Goal: Information Seeking & Learning: Check status

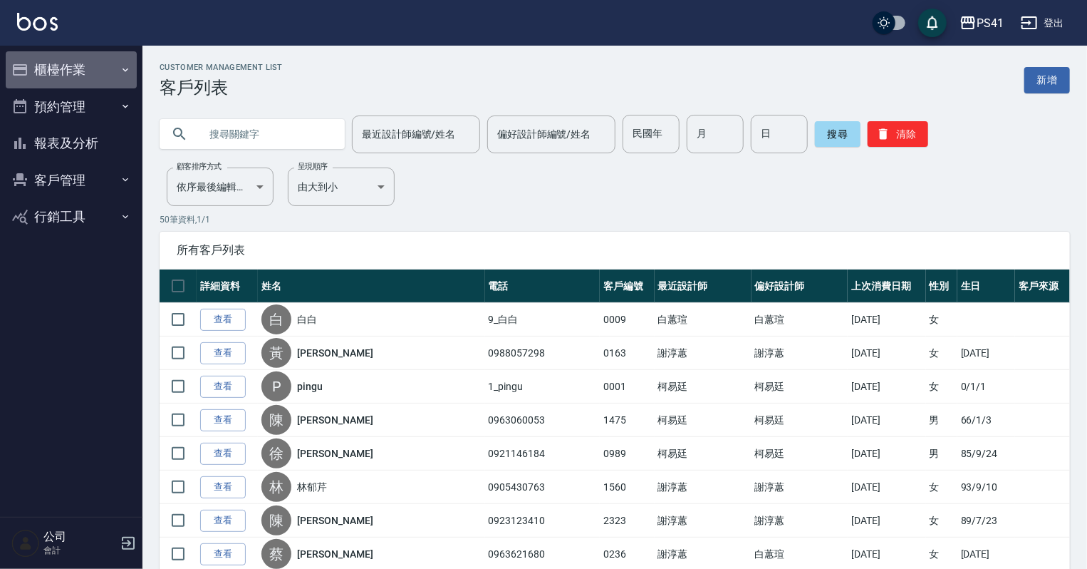
click at [83, 74] on button "櫃檯作業" at bounding box center [71, 69] width 131 height 37
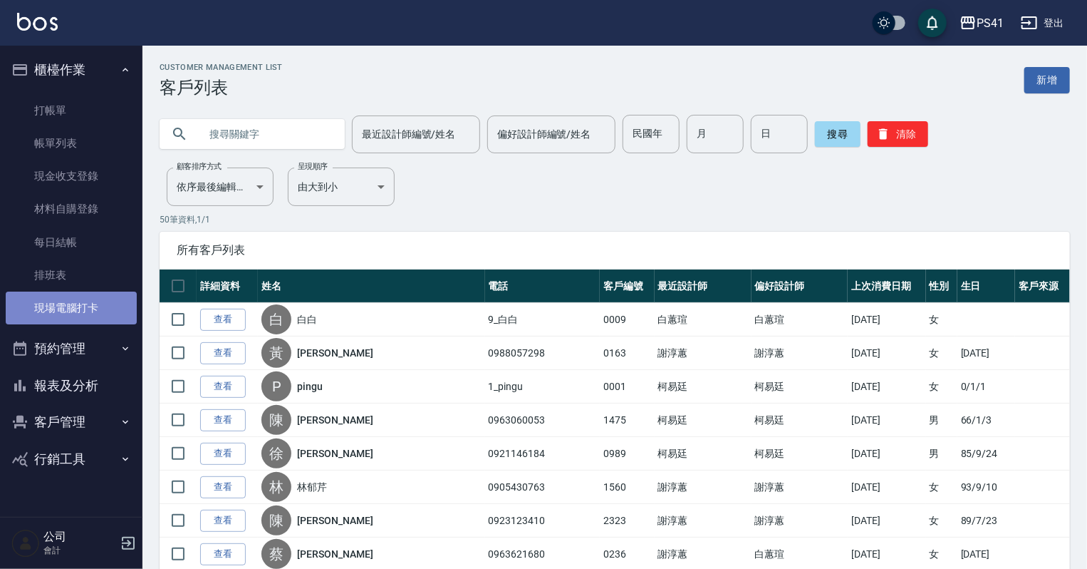
click at [74, 300] on link "現場電腦打卡" at bounding box center [71, 307] width 131 height 33
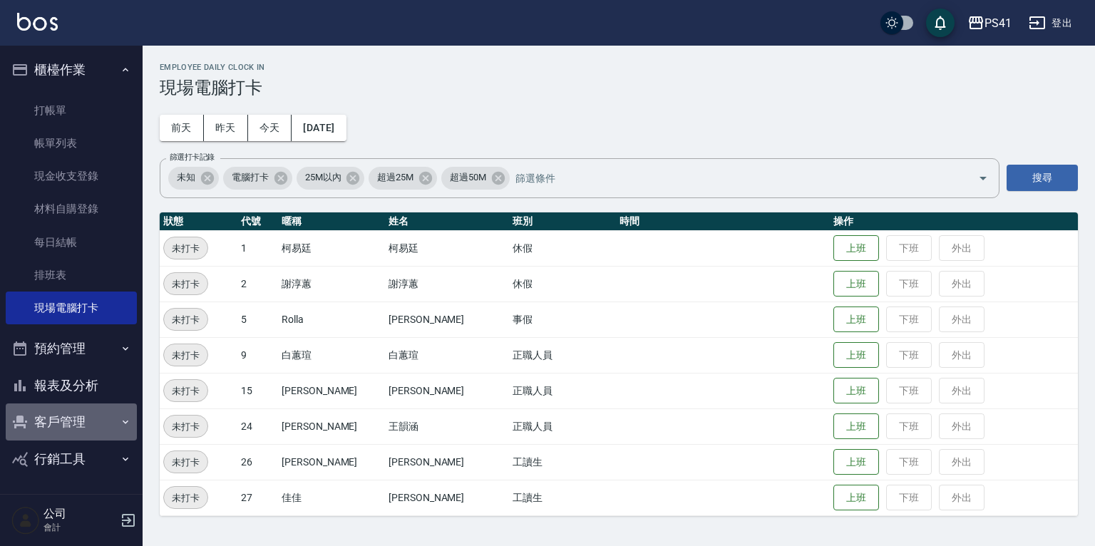
click at [58, 422] on button "客戶管理" at bounding box center [71, 421] width 131 height 37
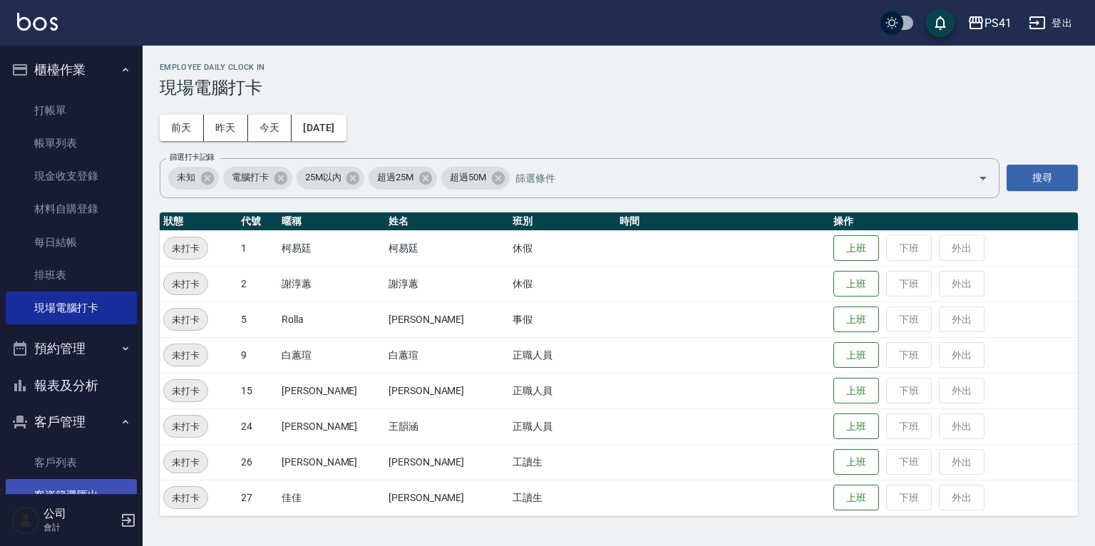
click at [58, 457] on link "客戶列表" at bounding box center [71, 462] width 131 height 33
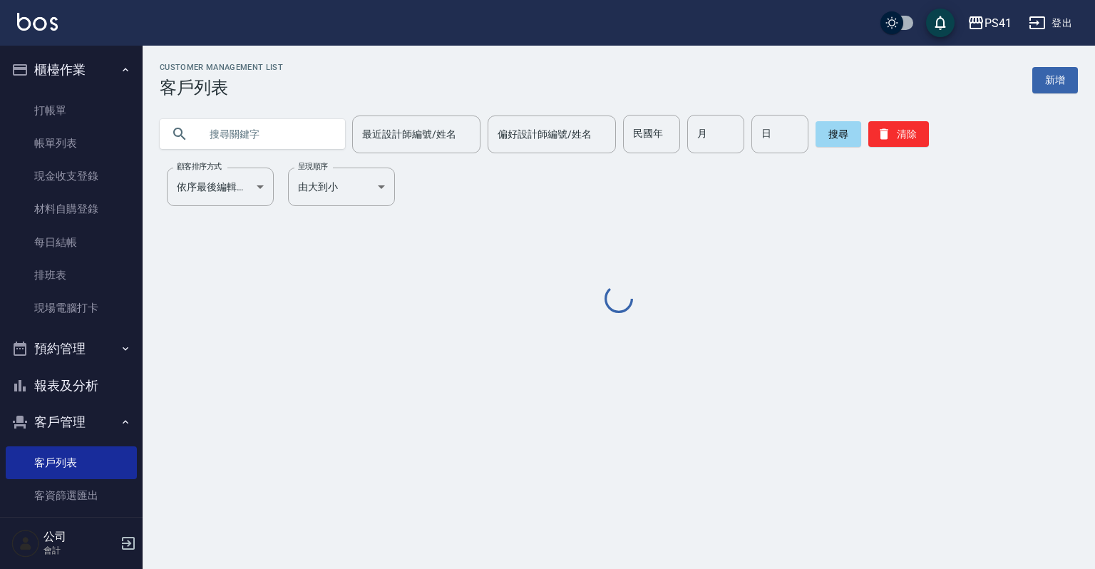
click at [207, 135] on input "text" at bounding box center [267, 134] width 134 height 38
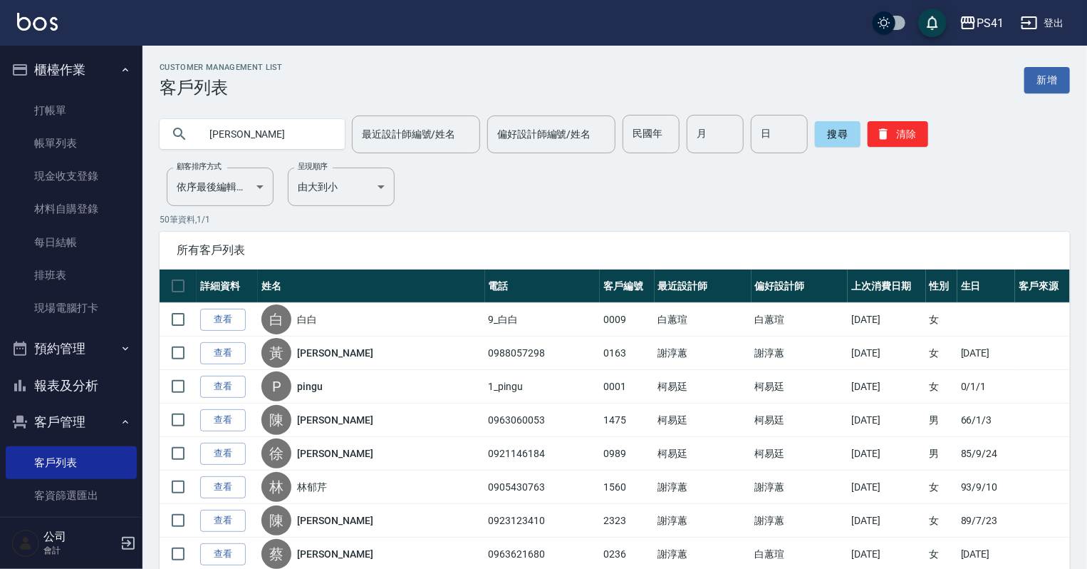
type input "[PERSON_NAME]"
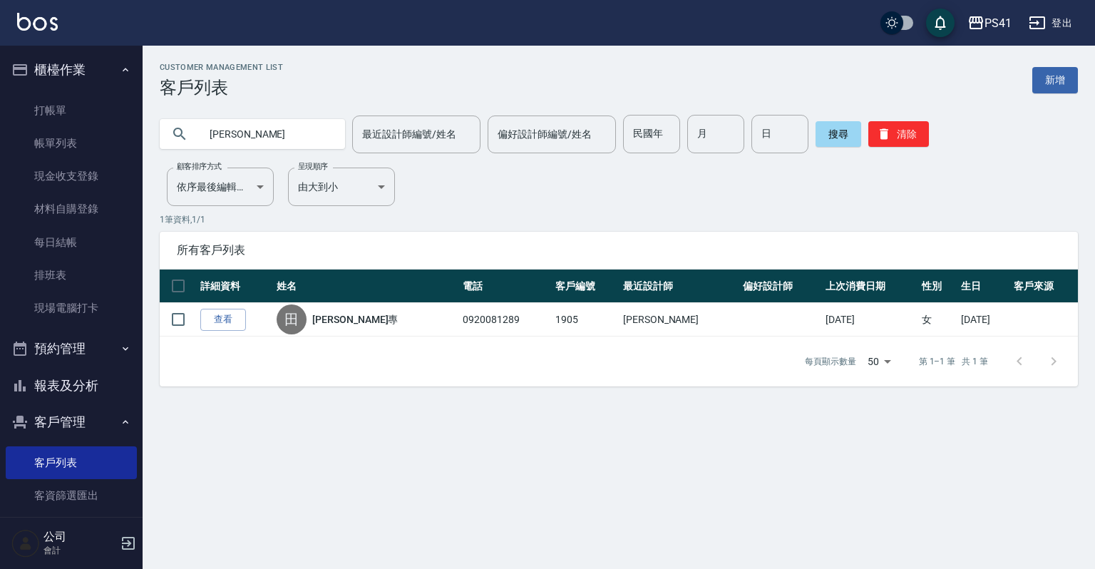
click at [60, 376] on button "報表及分析" at bounding box center [71, 385] width 131 height 37
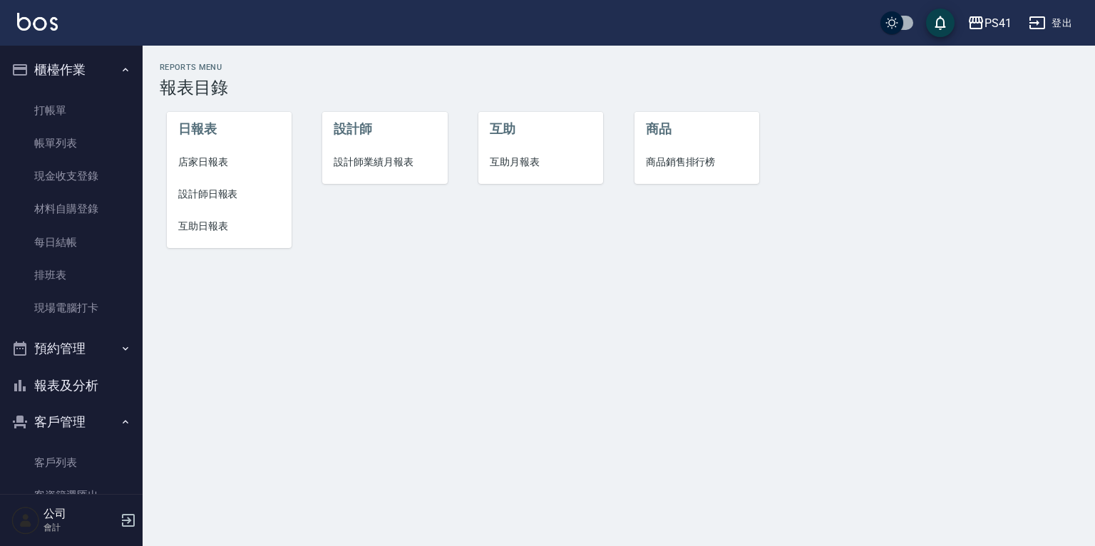
click at [206, 192] on span "設計師日報表" at bounding box center [229, 194] width 102 height 15
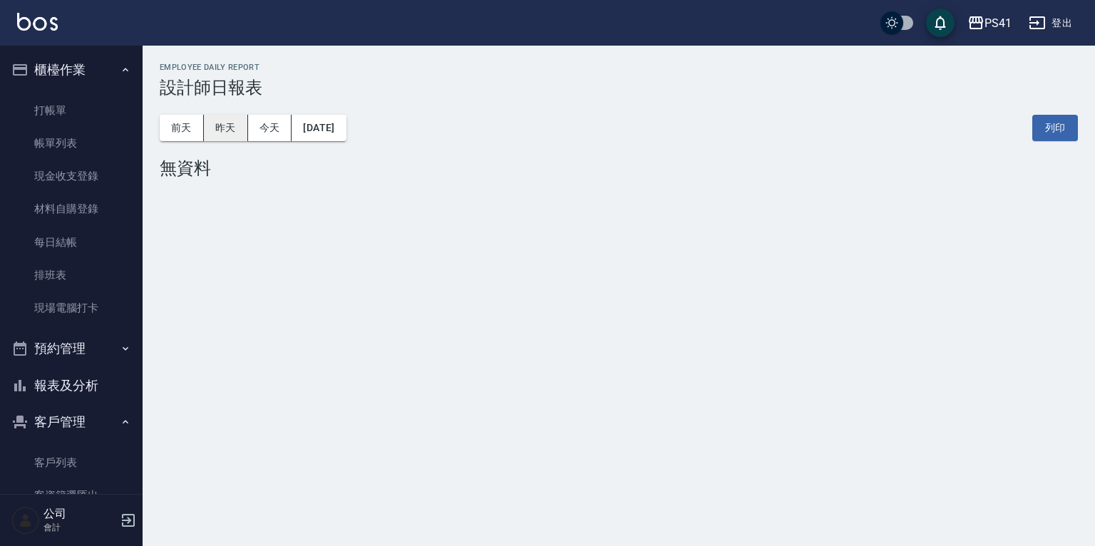
click at [205, 125] on button "昨天" at bounding box center [226, 128] width 44 height 26
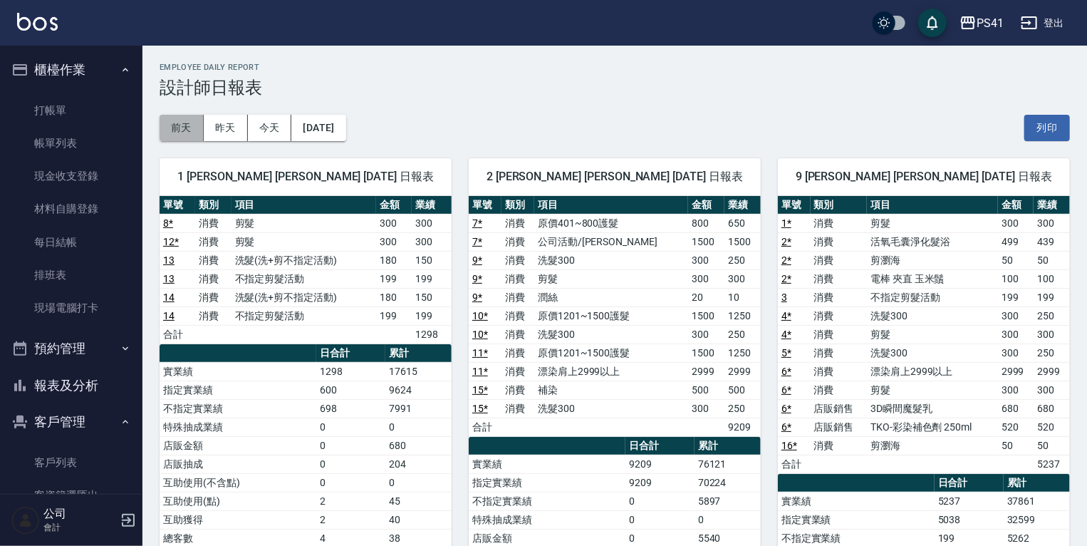
click at [194, 124] on button "前天" at bounding box center [182, 128] width 44 height 26
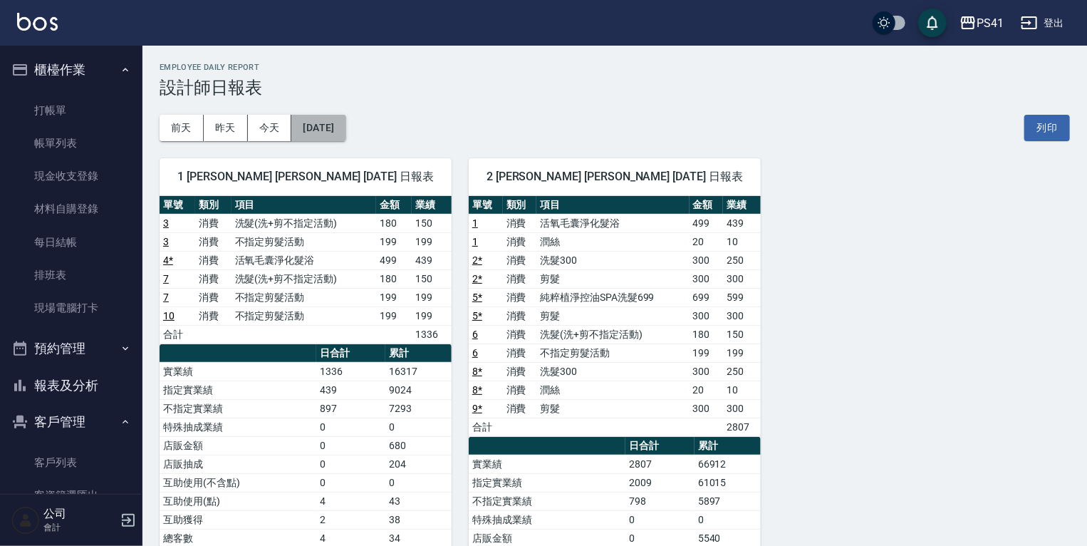
click at [331, 120] on button "[DATE]" at bounding box center [318, 128] width 54 height 26
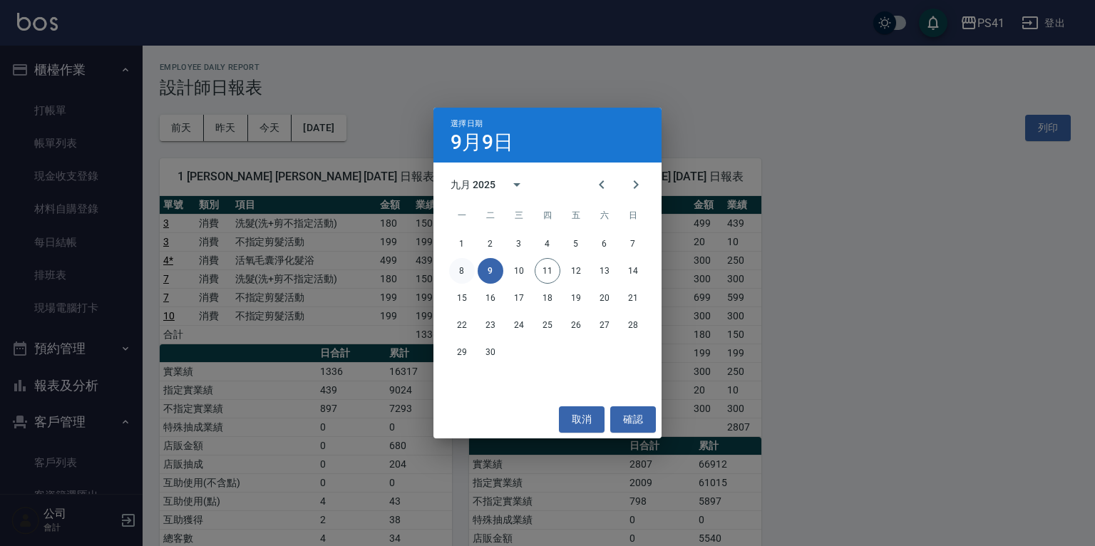
click at [465, 270] on button "8" at bounding box center [462, 271] width 26 height 26
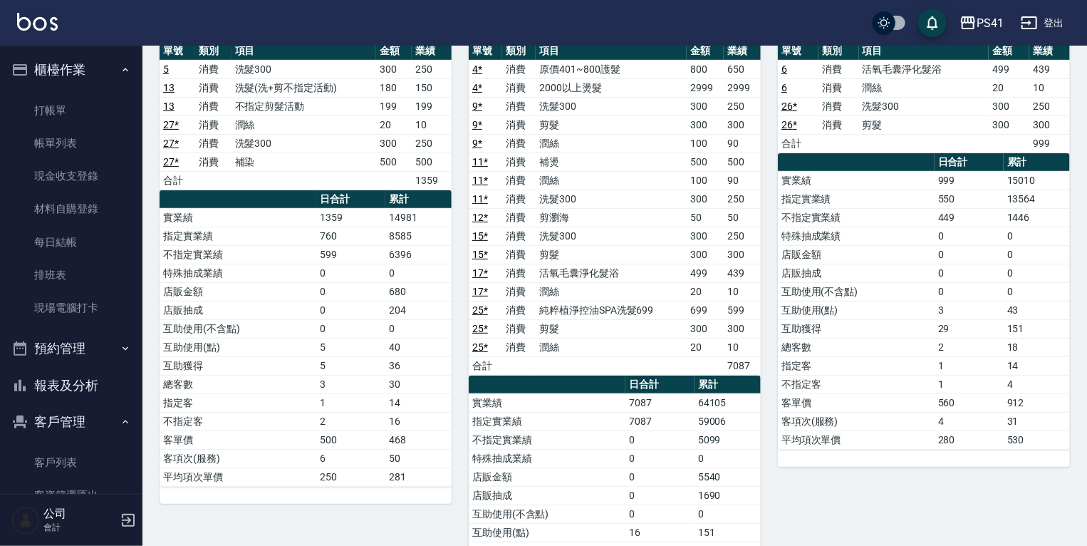
scroll to position [57, 0]
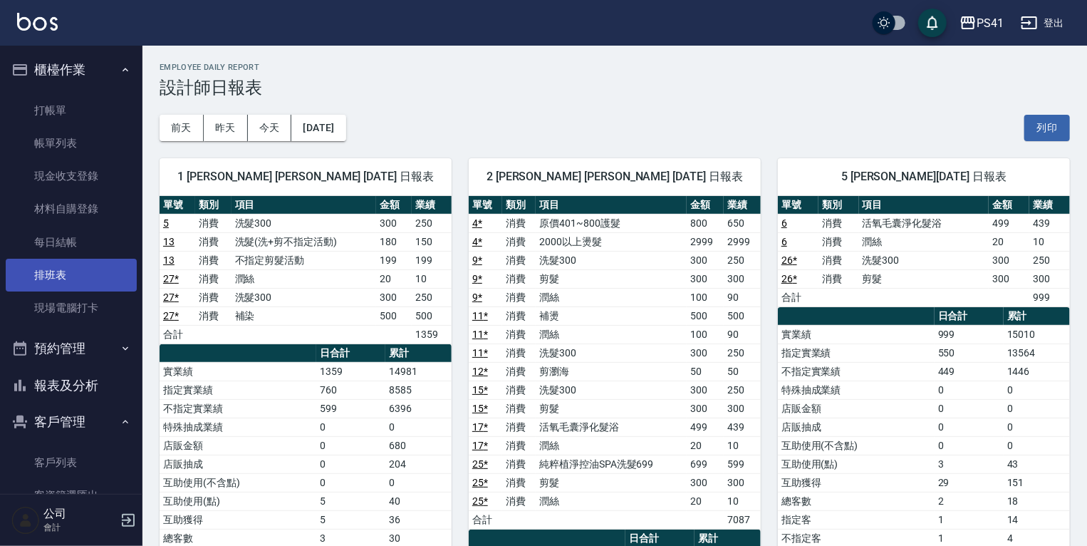
click at [70, 274] on link "排班表" at bounding box center [71, 275] width 131 height 33
